Goal: Task Accomplishment & Management: Complete application form

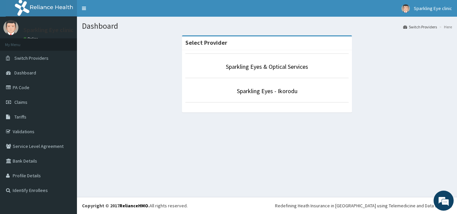
click at [258, 86] on li "Sparkling Eyes - Ikorodu" at bounding box center [266, 90] width 163 height 25
click at [243, 91] on link "Sparkling Eyes - Ikorodu" at bounding box center [267, 91] width 61 height 8
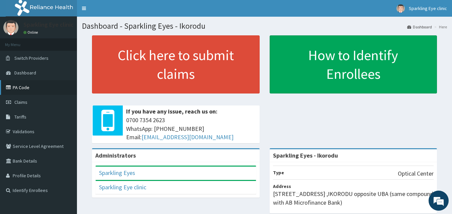
click at [17, 88] on link "PA Code" at bounding box center [38, 87] width 77 height 15
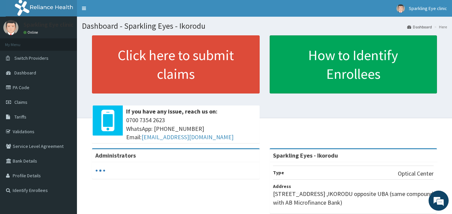
click at [178, 72] on link "Click here to submit claims" at bounding box center [176, 64] width 168 height 58
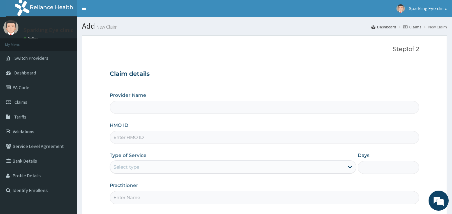
type input "Sparkling Eyes - Ikorodu"
click at [128, 140] on input "HMO ID" at bounding box center [265, 137] width 310 height 13
type input "RSB/10722/A"
click at [133, 166] on div "Select type" at bounding box center [126, 167] width 26 height 7
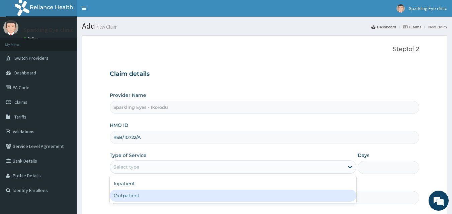
click at [127, 195] on div "Outpatient" at bounding box center [233, 196] width 246 height 12
type input "1"
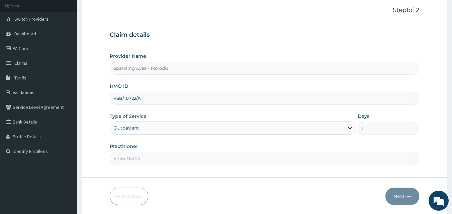
scroll to position [63, 0]
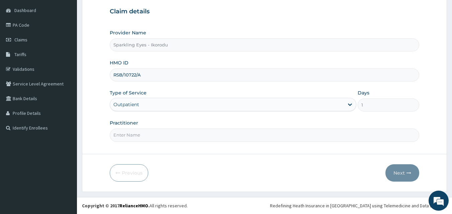
click at [131, 133] on input "Practitioner" at bounding box center [265, 135] width 310 height 13
type input "DR AMARACHI"
click at [405, 170] on button "Next" at bounding box center [402, 172] width 34 height 17
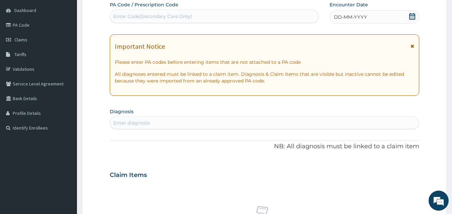
click at [154, 12] on div "Enter Code(Secondary Care Only)" at bounding box center [214, 16] width 209 height 11
paste input "PA/F27DCD"
type input "PA/F27DCD"
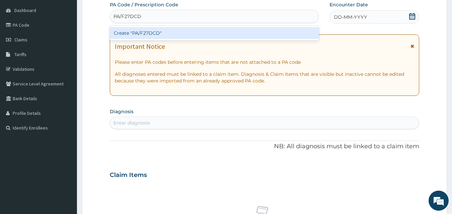
click at [132, 34] on div "Create "PA/F27DCD"" at bounding box center [214, 33] width 209 height 12
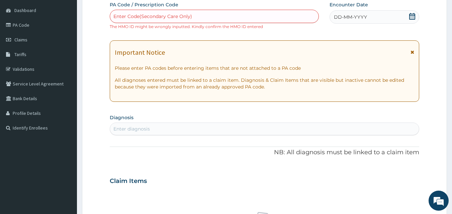
click at [413, 16] on icon at bounding box center [412, 16] width 7 height 7
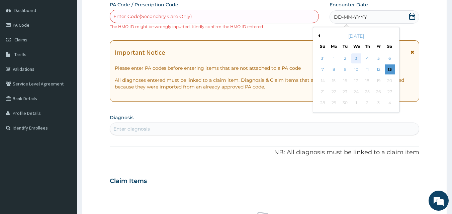
click at [358, 58] on div "3" at bounding box center [356, 58] width 10 height 10
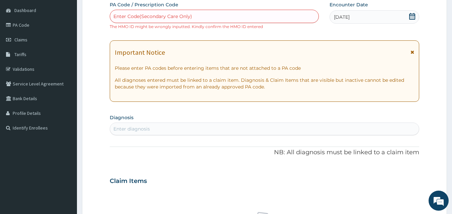
scroll to position [250, 0]
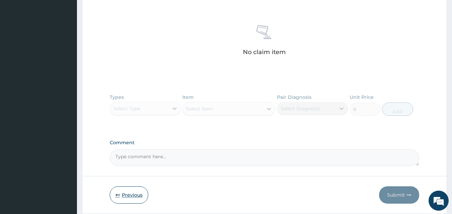
click at [132, 191] on button "Previous" at bounding box center [129, 195] width 38 height 17
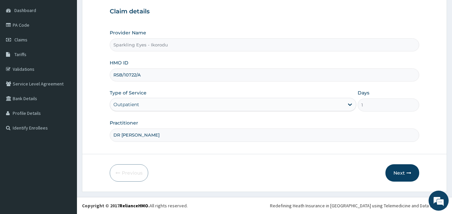
click at [143, 75] on input "RSB/10722/A" at bounding box center [265, 75] width 310 height 13
click at [407, 172] on icon "button" at bounding box center [408, 173] width 5 height 5
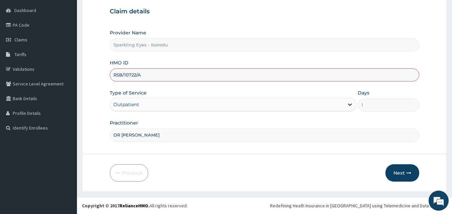
click at [117, 74] on input "RSB/10722/A" at bounding box center [265, 75] width 310 height 13
type input "KSB/10722/A"
click at [235, 114] on div "Provider Name Sparkling Eyes - Ikorodu HMO ID KSB/10722/A Type of Service Outpa…" at bounding box center [265, 85] width 310 height 112
click at [397, 174] on button "Next" at bounding box center [402, 172] width 34 height 17
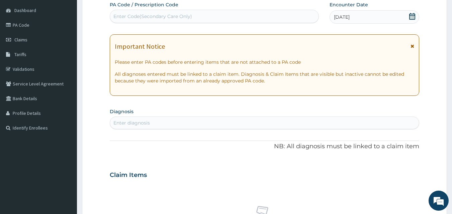
click at [156, 14] on div "Enter Code(Secondary Care Only)" at bounding box center [152, 16] width 79 height 7
paste input "PA/F27DCD"
type input "PA/F27DCD"
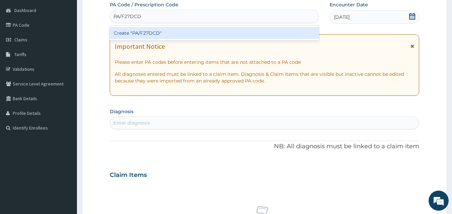
click at [145, 27] on div "Create "PA/F27DCD"" at bounding box center [214, 33] width 209 height 12
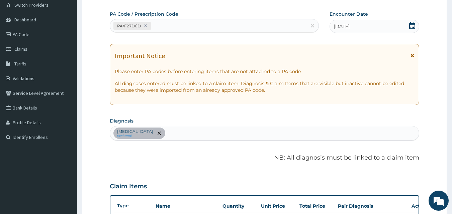
scroll to position [0, 0]
